Goal: Navigation & Orientation: Understand site structure

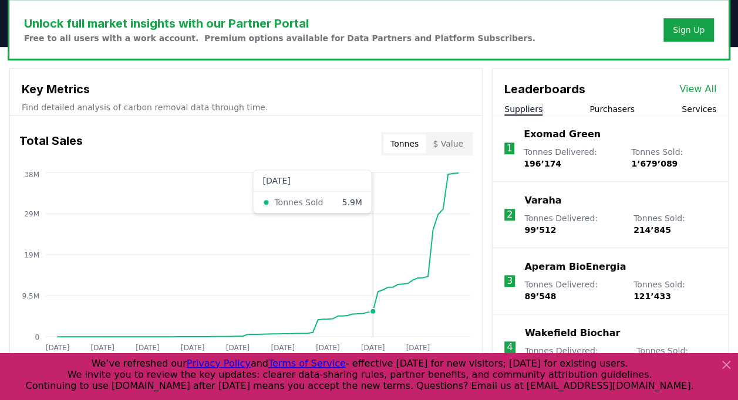
scroll to position [361, 0]
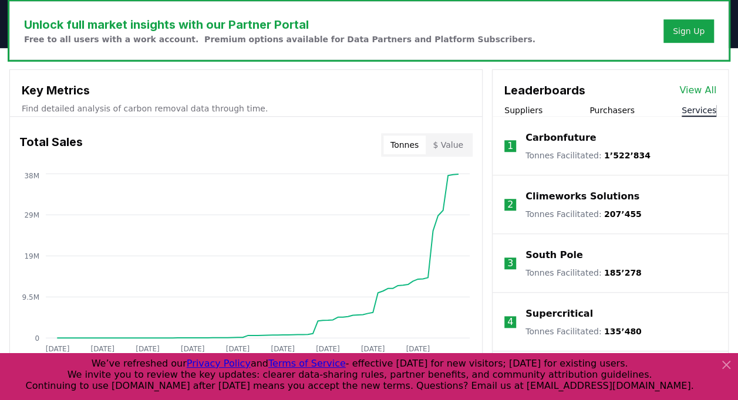
click at [695, 107] on button "Services" at bounding box center [698, 110] width 35 height 12
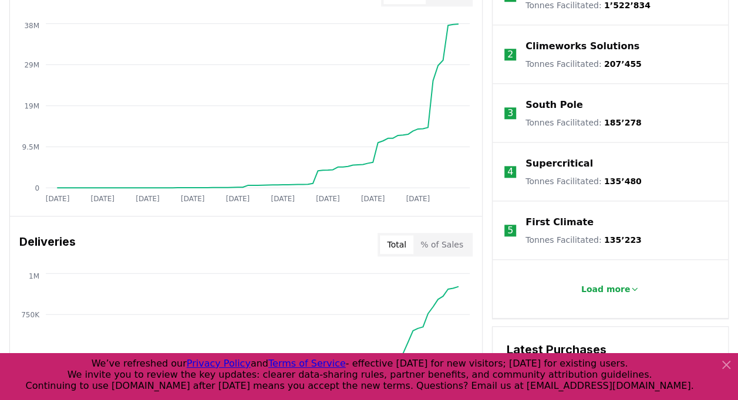
scroll to position [513, 0]
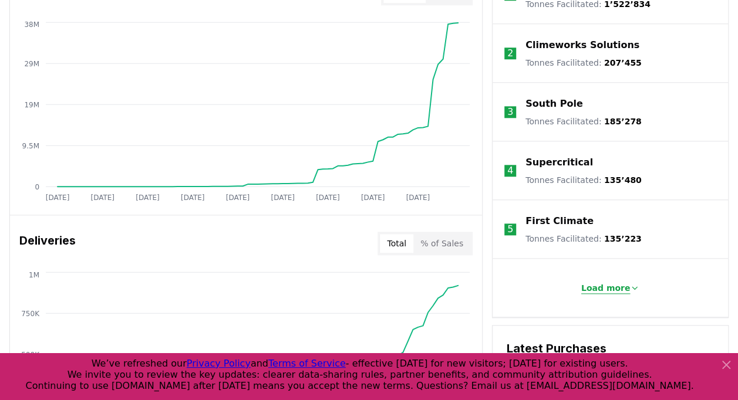
click at [618, 286] on p "Load more" at bounding box center [605, 288] width 49 height 12
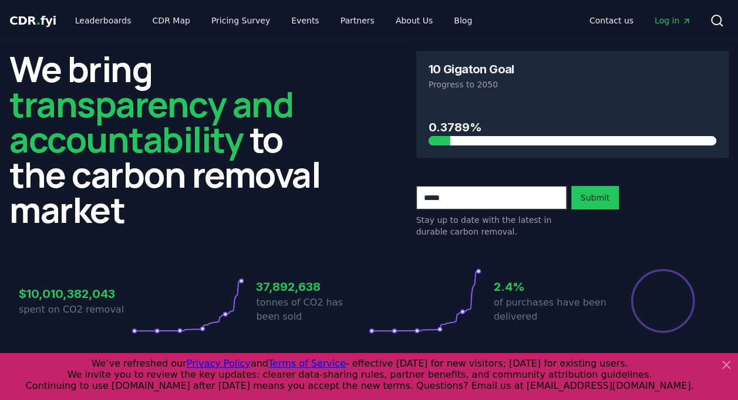
scroll to position [1, 0]
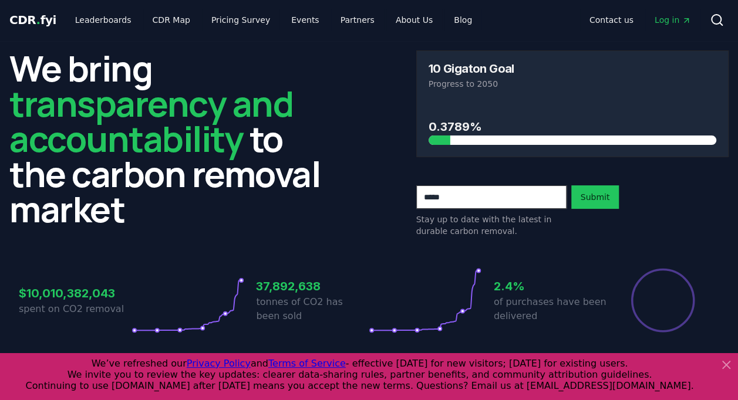
click at [359, 97] on div "We bring transparency and accountability to the carbon removal market 10 Gigato…" at bounding box center [368, 143] width 719 height 187
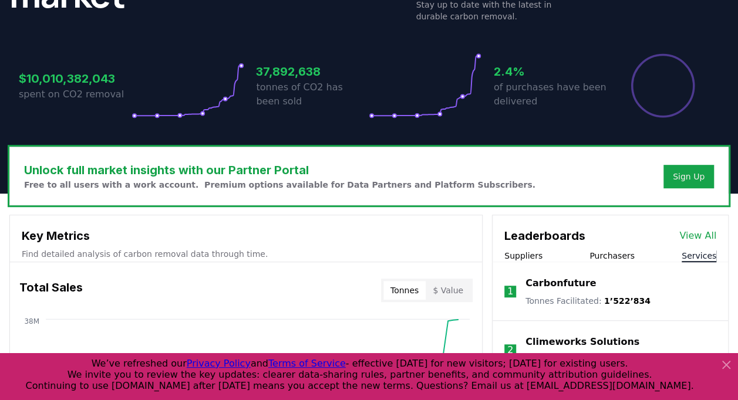
scroll to position [217, 0]
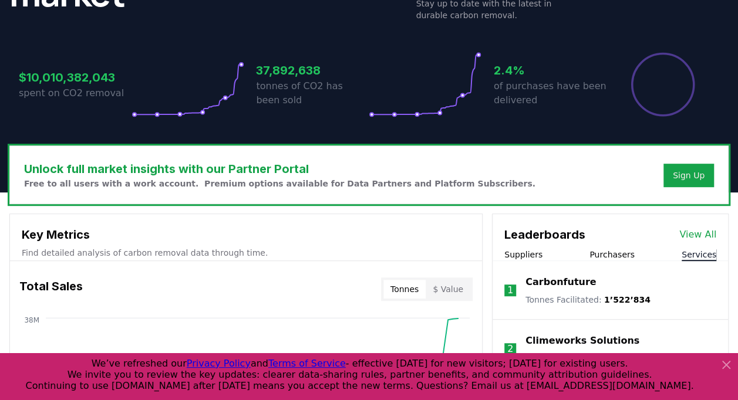
click at [724, 359] on icon at bounding box center [726, 365] width 14 height 14
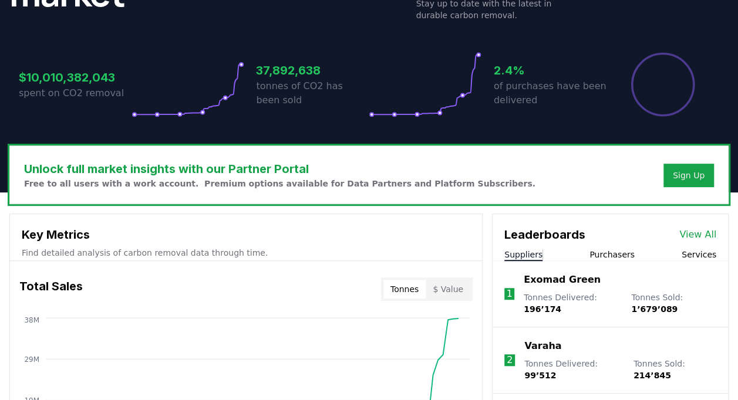
click at [537, 254] on button "Suppliers" at bounding box center [523, 255] width 38 height 12
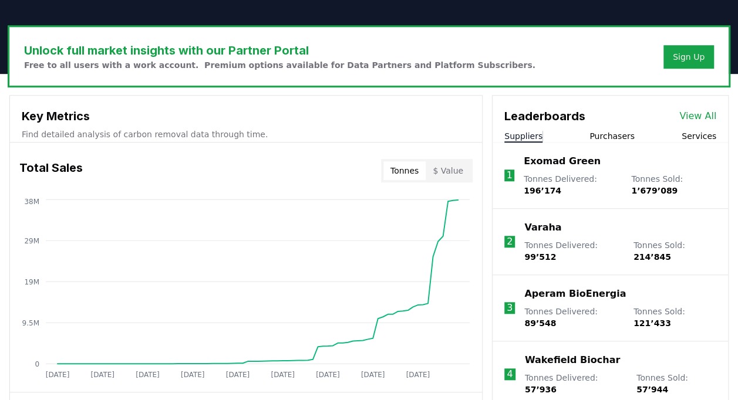
scroll to position [327, 0]
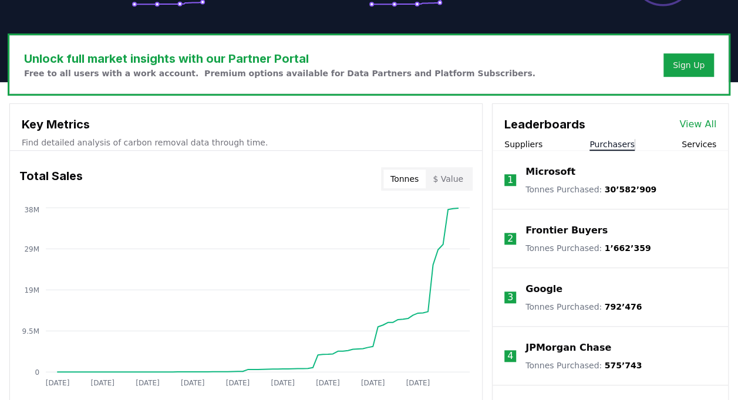
click at [607, 141] on button "Purchasers" at bounding box center [611, 144] width 45 height 12
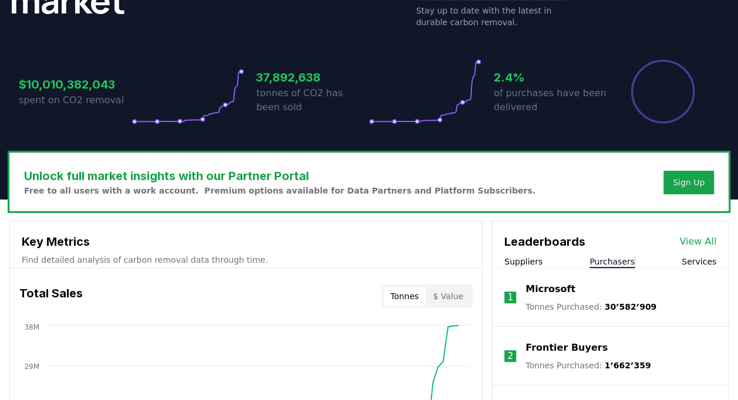
scroll to position [190, 0]
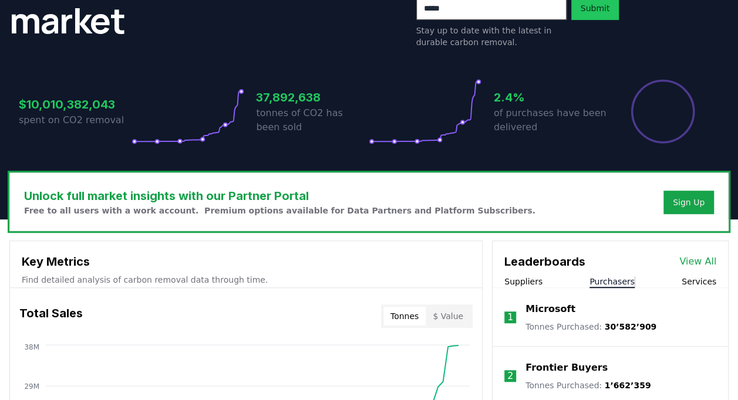
click at [702, 263] on link "View All" at bounding box center [697, 262] width 37 height 14
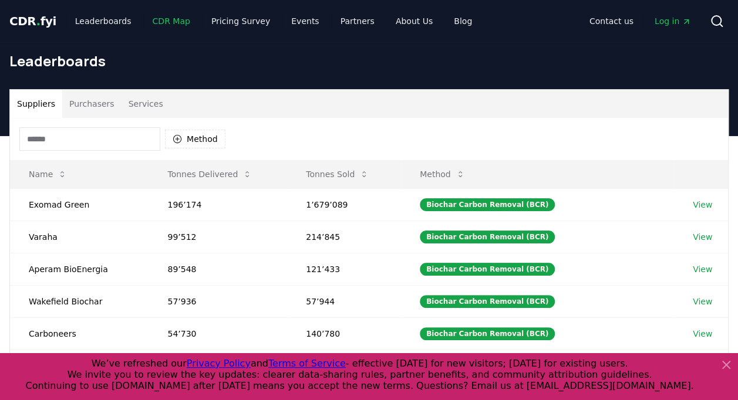
click at [143, 26] on link "CDR Map" at bounding box center [171, 21] width 56 height 21
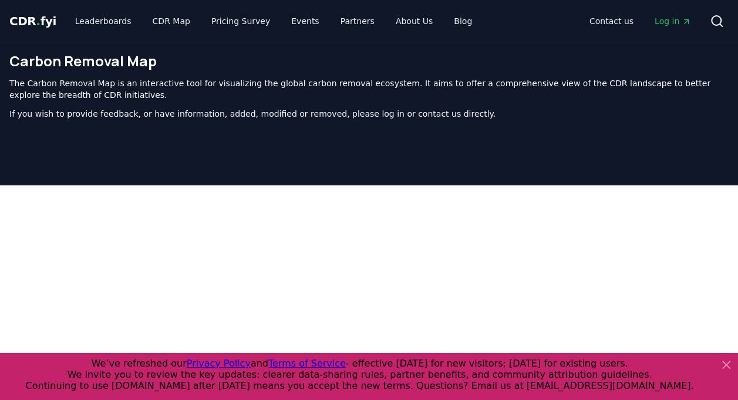
scroll to position [373, 0]
